Goal: Communication & Community: Ask a question

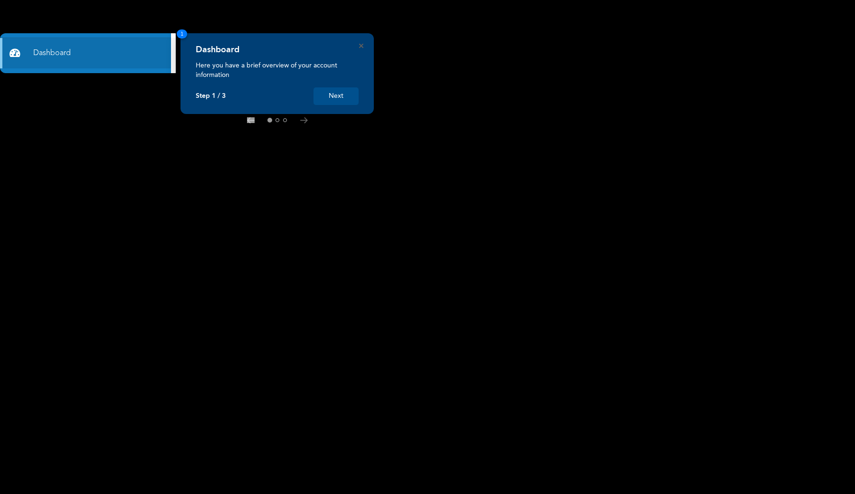
click at [326, 92] on button "Next" at bounding box center [335, 96] width 45 height 18
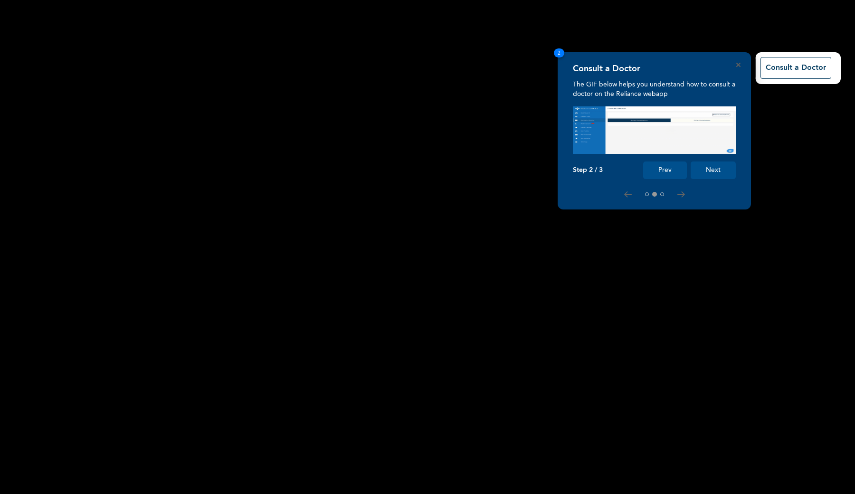
click at [713, 174] on button "Next" at bounding box center [712, 170] width 45 height 18
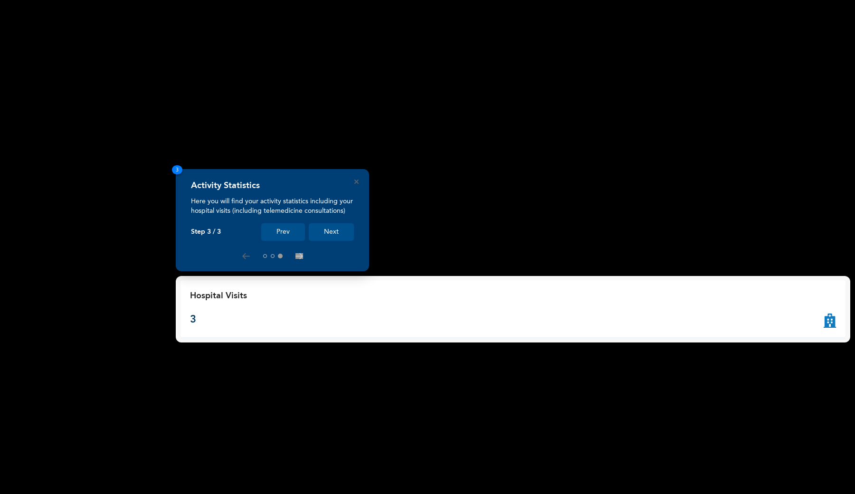
click at [335, 228] on button "Next" at bounding box center [331, 232] width 45 height 18
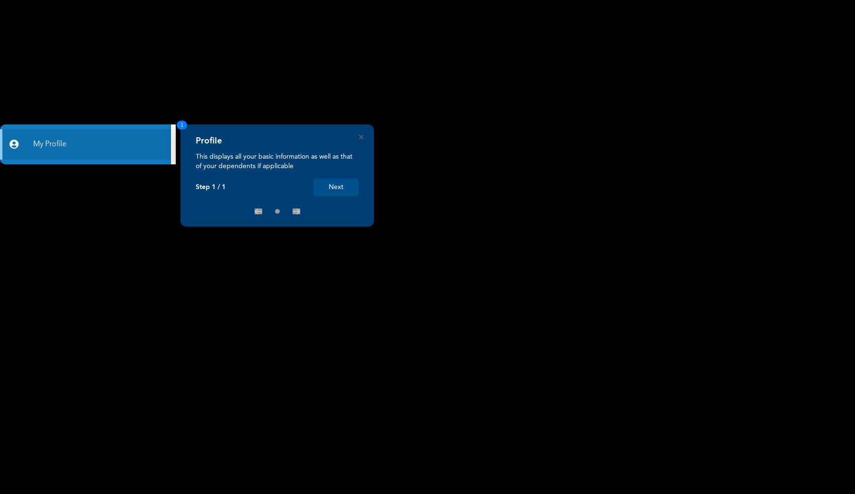
click at [338, 179] on button "Next" at bounding box center [335, 188] width 45 height 18
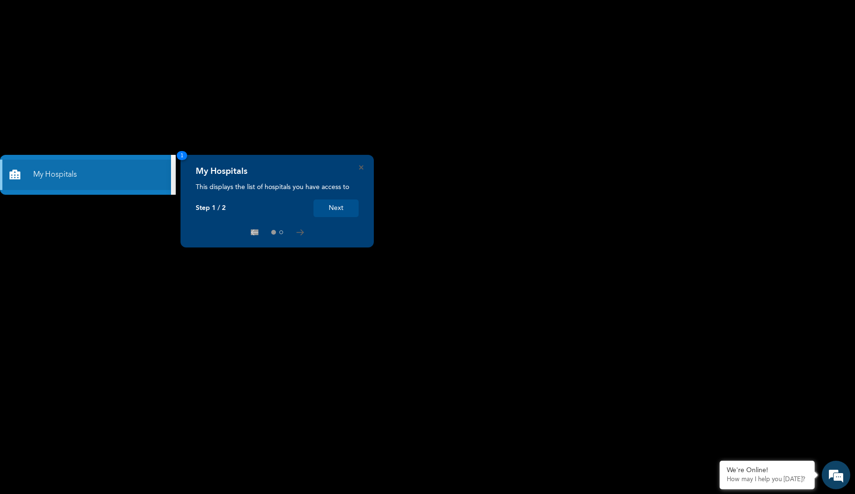
click at [328, 207] on button "Next" at bounding box center [335, 208] width 45 height 18
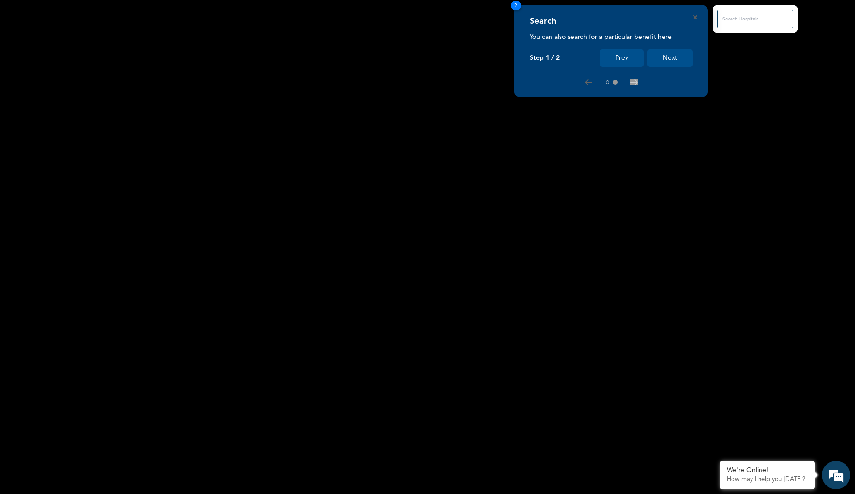
click at [667, 60] on button "Next" at bounding box center [669, 58] width 45 height 18
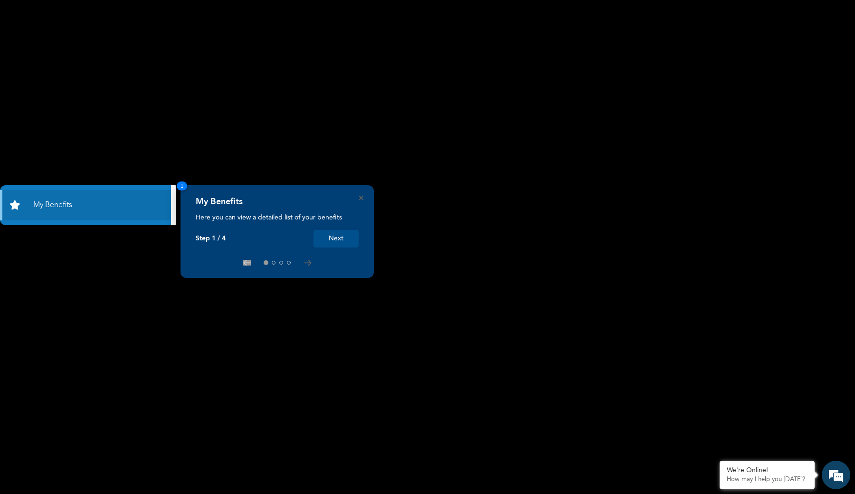
click at [329, 233] on button "Next" at bounding box center [335, 239] width 45 height 18
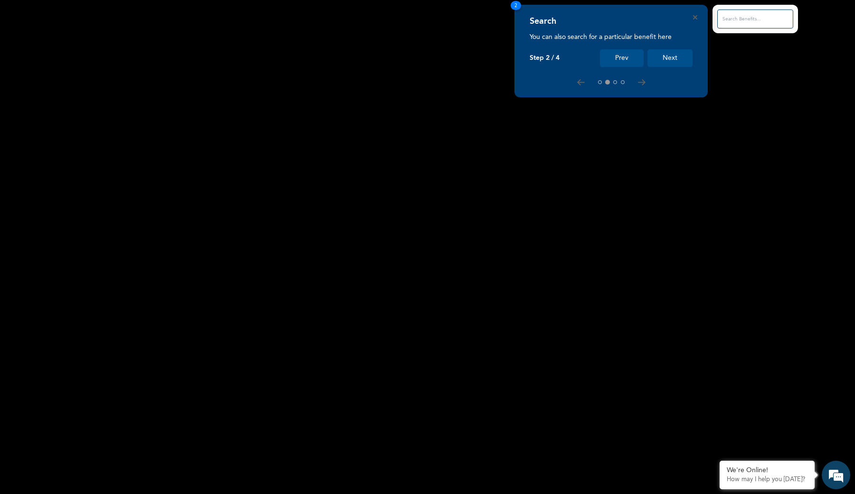
click at [672, 52] on button "Next" at bounding box center [669, 58] width 45 height 18
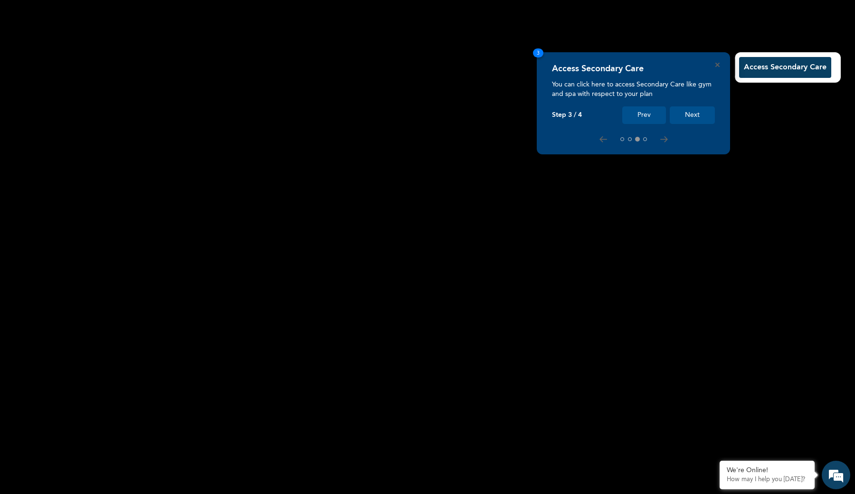
click at [773, 67] on button "Access Secondary Care" at bounding box center [785, 67] width 92 height 21
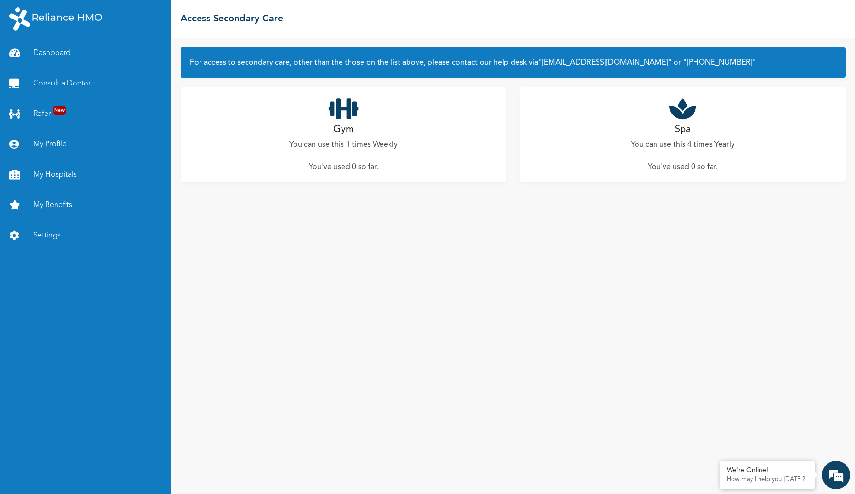
click at [112, 84] on link "Consult a Doctor" at bounding box center [85, 83] width 171 height 30
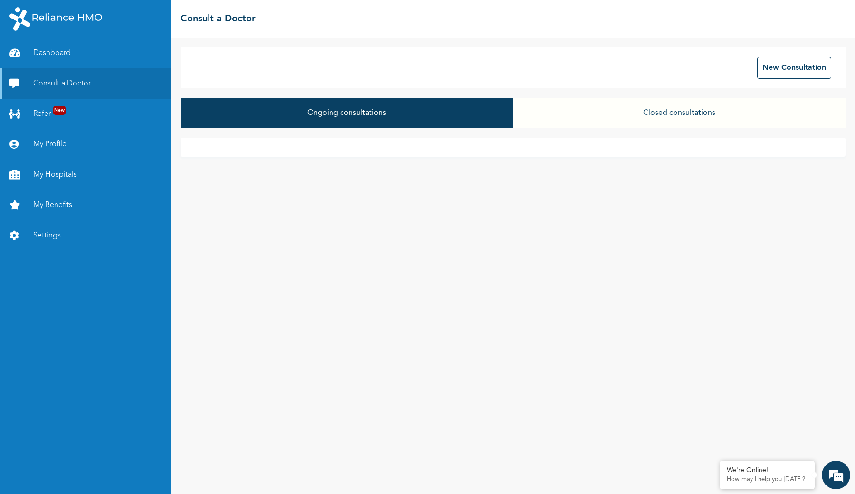
click at [663, 103] on button "Closed consultations" at bounding box center [679, 113] width 332 height 30
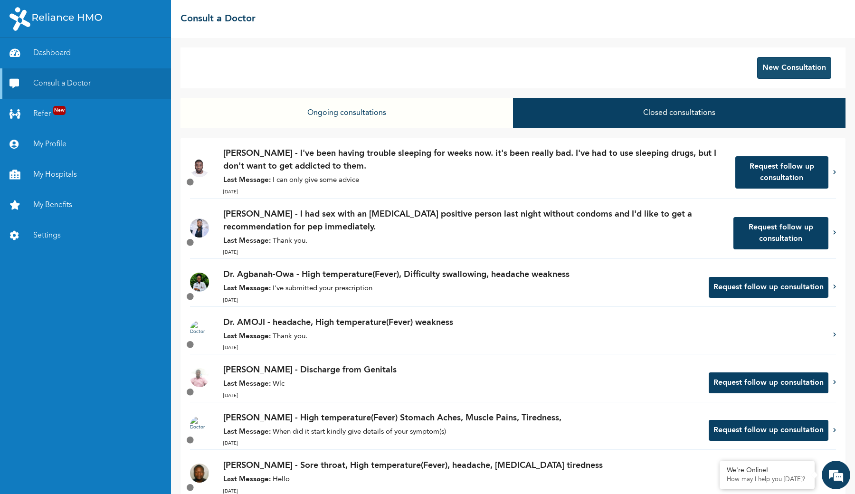
click at [769, 70] on button "New Consultation" at bounding box center [794, 68] width 74 height 22
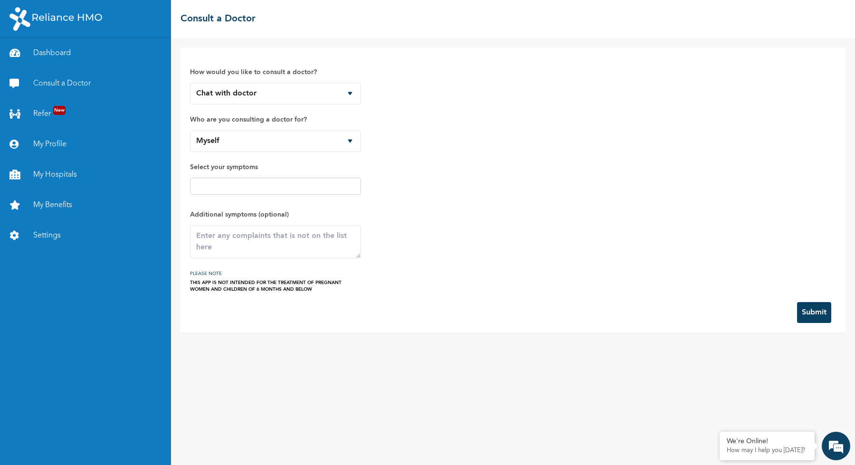
click at [282, 176] on span "Select your symptoms" at bounding box center [275, 180] width 171 height 38
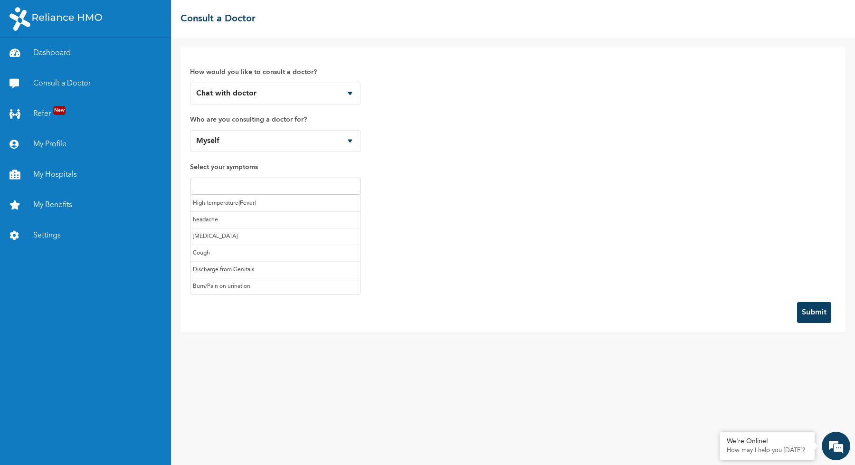
click at [280, 187] on input "text" at bounding box center [275, 185] width 165 height 11
click at [393, 188] on div "How would you like to consult a doctor? Chat with doctor Phone Call Who are you…" at bounding box center [513, 175] width 646 height 236
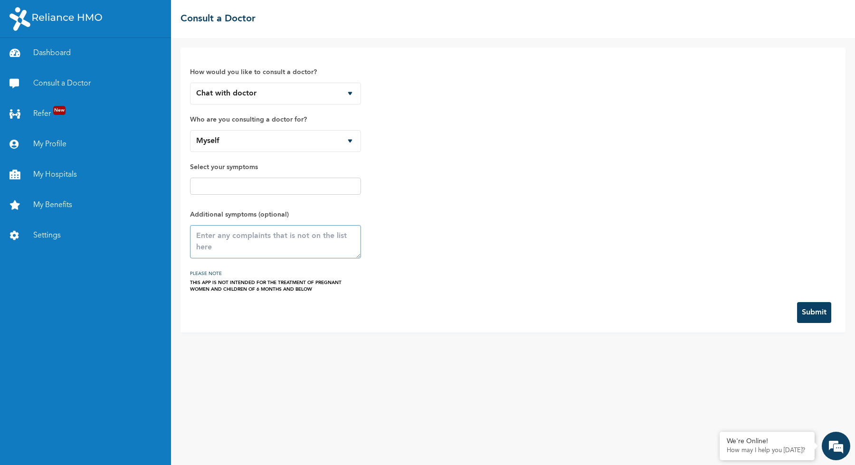
click at [321, 232] on textarea at bounding box center [275, 241] width 171 height 33
type textarea "No Symptoms, just want to get the hepatitis vaccine shots."
click at [803, 311] on button "Submit" at bounding box center [814, 312] width 34 height 21
click at [576, 105] on div "How would you like to consult a doctor? Chat with doctor Phone Call Who are you…" at bounding box center [513, 175] width 646 height 236
click at [284, 241] on textarea "No Symptoms, just want to get the hepatitis vaccine shots." at bounding box center [275, 241] width 171 height 33
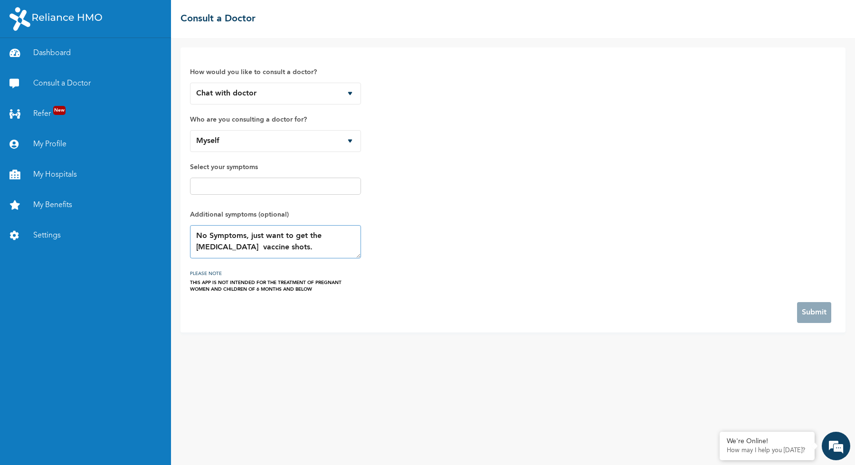
click at [284, 241] on textarea "No Symptoms, just want to get the hepatitis vaccine shots." at bounding box center [275, 241] width 171 height 33
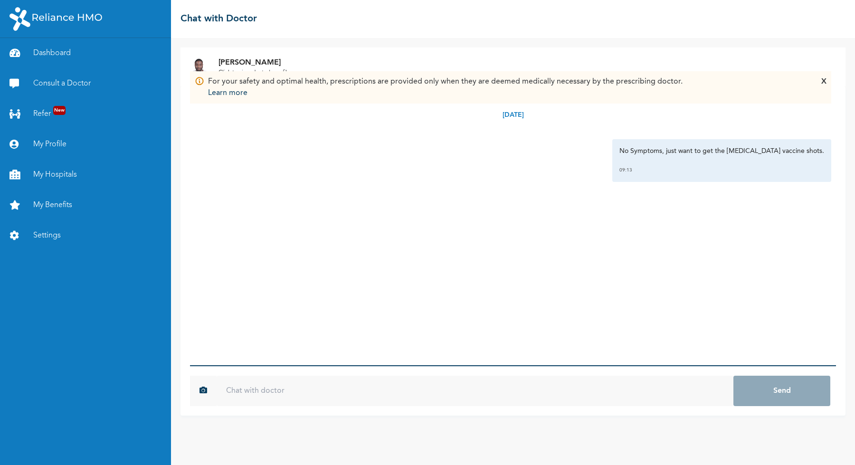
click at [355, 81] on div "For your safety and optimal health, prescriptions are provided only when they a…" at bounding box center [445, 87] width 474 height 23
click at [200, 82] on img at bounding box center [199, 81] width 9 height 10
click at [373, 393] on input "text" at bounding box center [475, 391] width 517 height 30
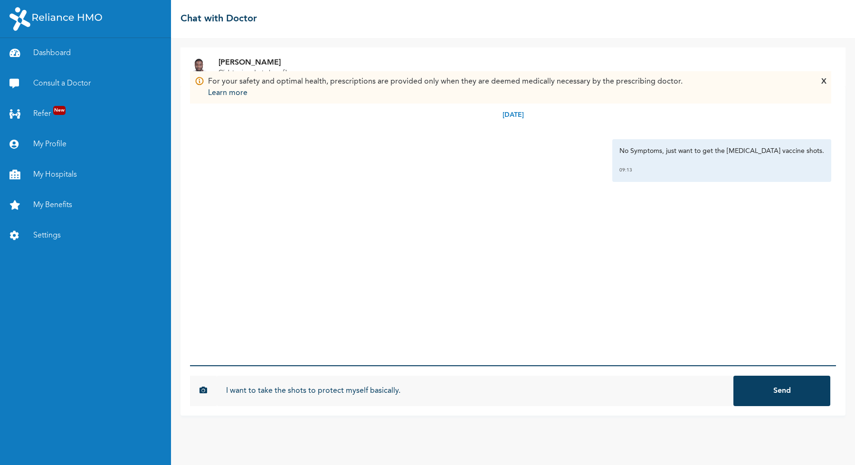
type input "I want to take the shots to protect myself basically."
click at [782, 391] on button "Send" at bounding box center [781, 391] width 97 height 30
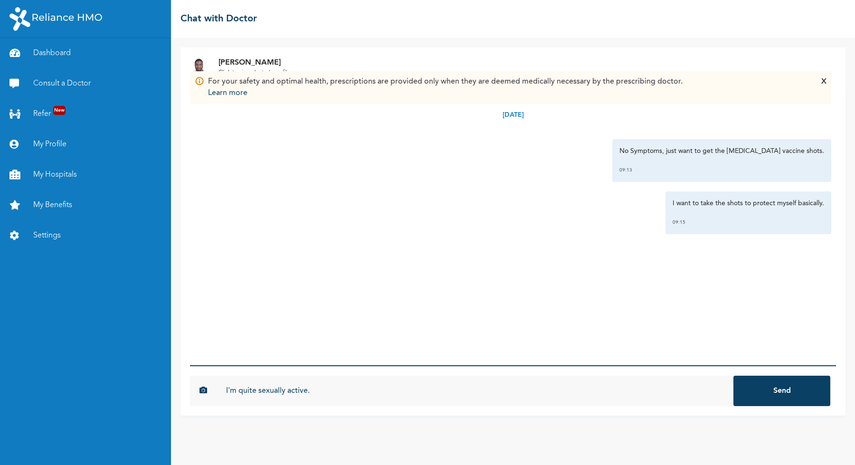
type input "I'm quite sexually active."
click at [782, 391] on button "Send" at bounding box center [781, 391] width 97 height 30
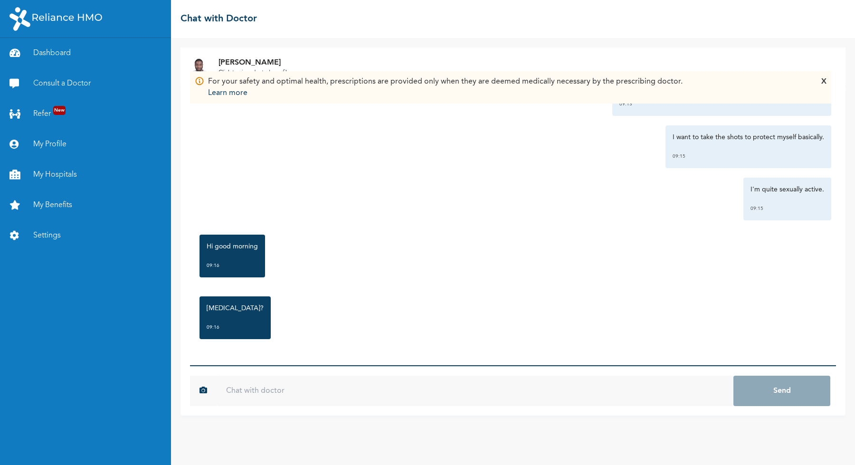
scroll to position [66, 0]
type input "yeah"
click at [782, 391] on button "Send" at bounding box center [781, 391] width 97 height 30
type input "Good morning."
click at [782, 391] on button "Send" at bounding box center [781, 391] width 97 height 30
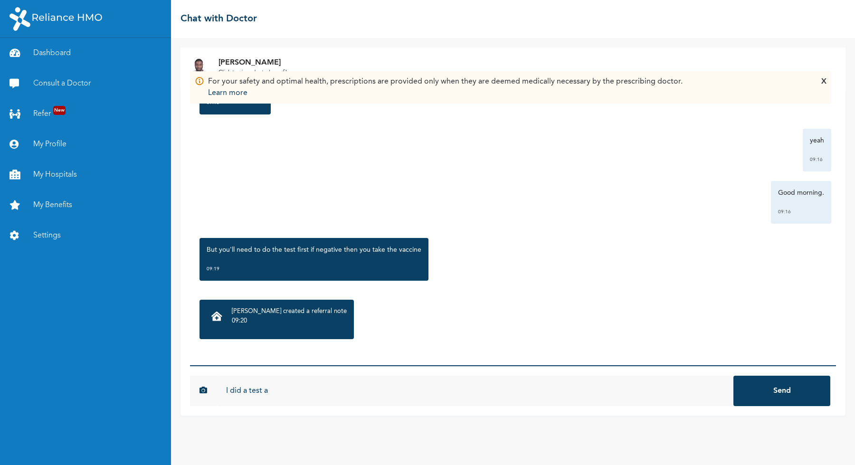
scroll to position [291, 0]
type input "I did a test already."
click at [782, 391] on button "Send" at bounding box center [781, 391] width 97 height 30
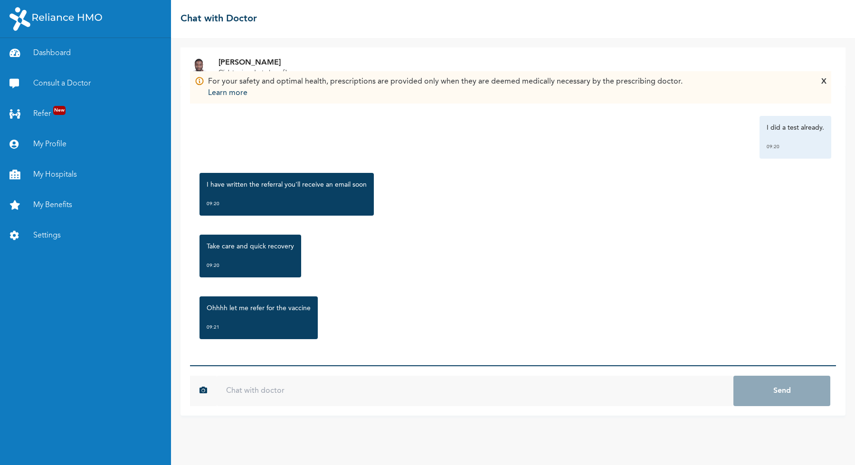
scroll to position [528, 0]
click at [277, 392] on input "text" at bounding box center [475, 391] width 517 height 30
type input "yeah, pls thanks."
click at [782, 391] on button "Send" at bounding box center [781, 391] width 97 height 30
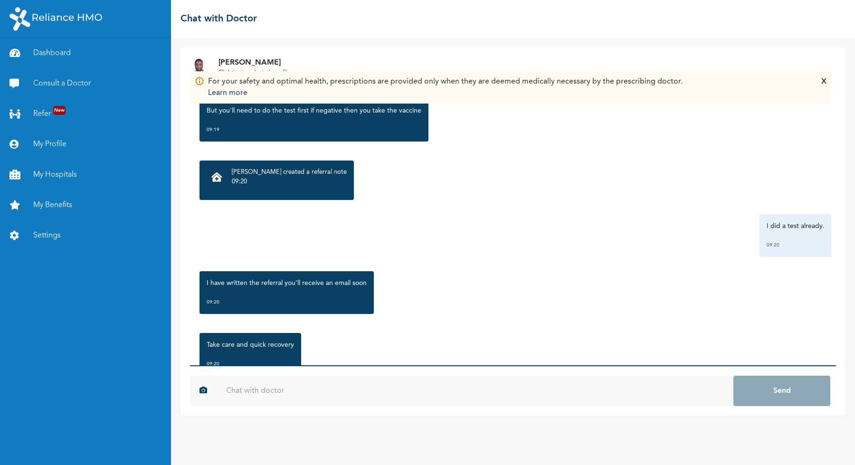
scroll to position [403, 0]
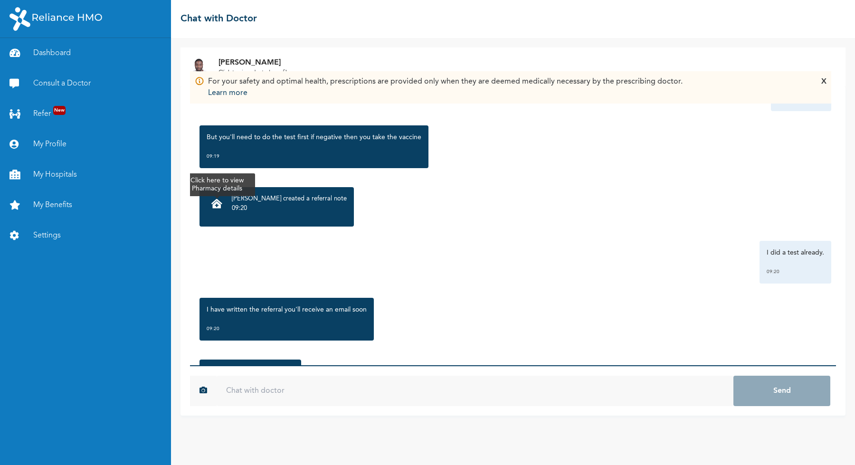
click at [217, 201] on icon at bounding box center [216, 203] width 11 height 9
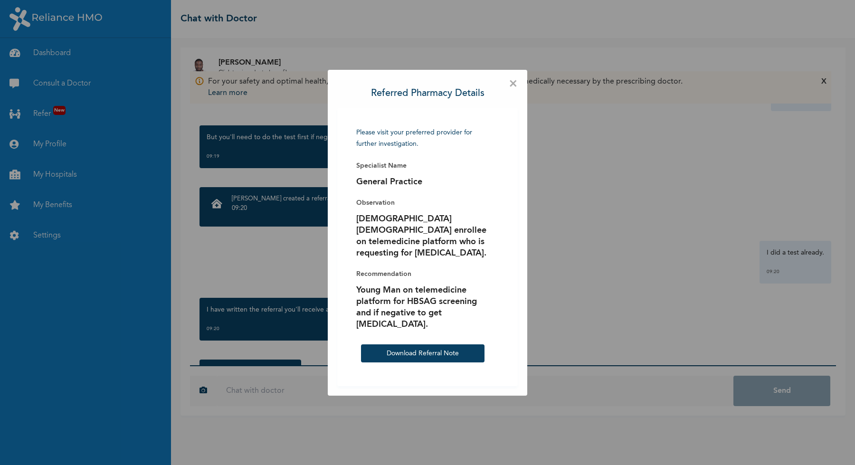
scroll to position [0, 0]
click at [557, 295] on div "× Referred Pharmacy Details Please visit your preferred provider for further in…" at bounding box center [427, 232] width 855 height 465
click at [517, 87] on span "×" at bounding box center [513, 83] width 9 height 9
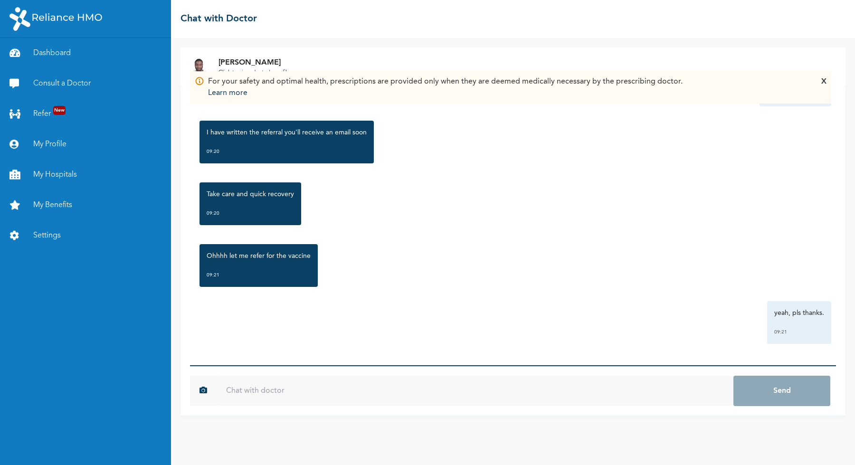
scroll to position [580, 0]
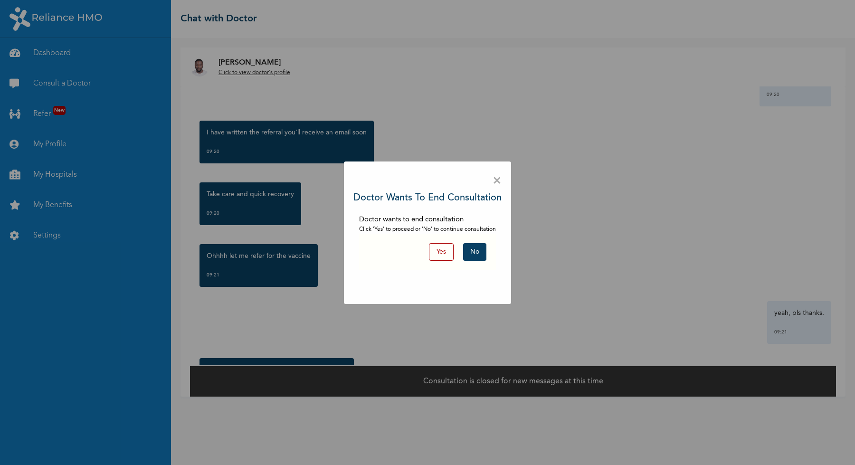
click at [436, 250] on button "Yes" at bounding box center [441, 252] width 25 height 18
